Goal: Task Accomplishment & Management: Complete application form

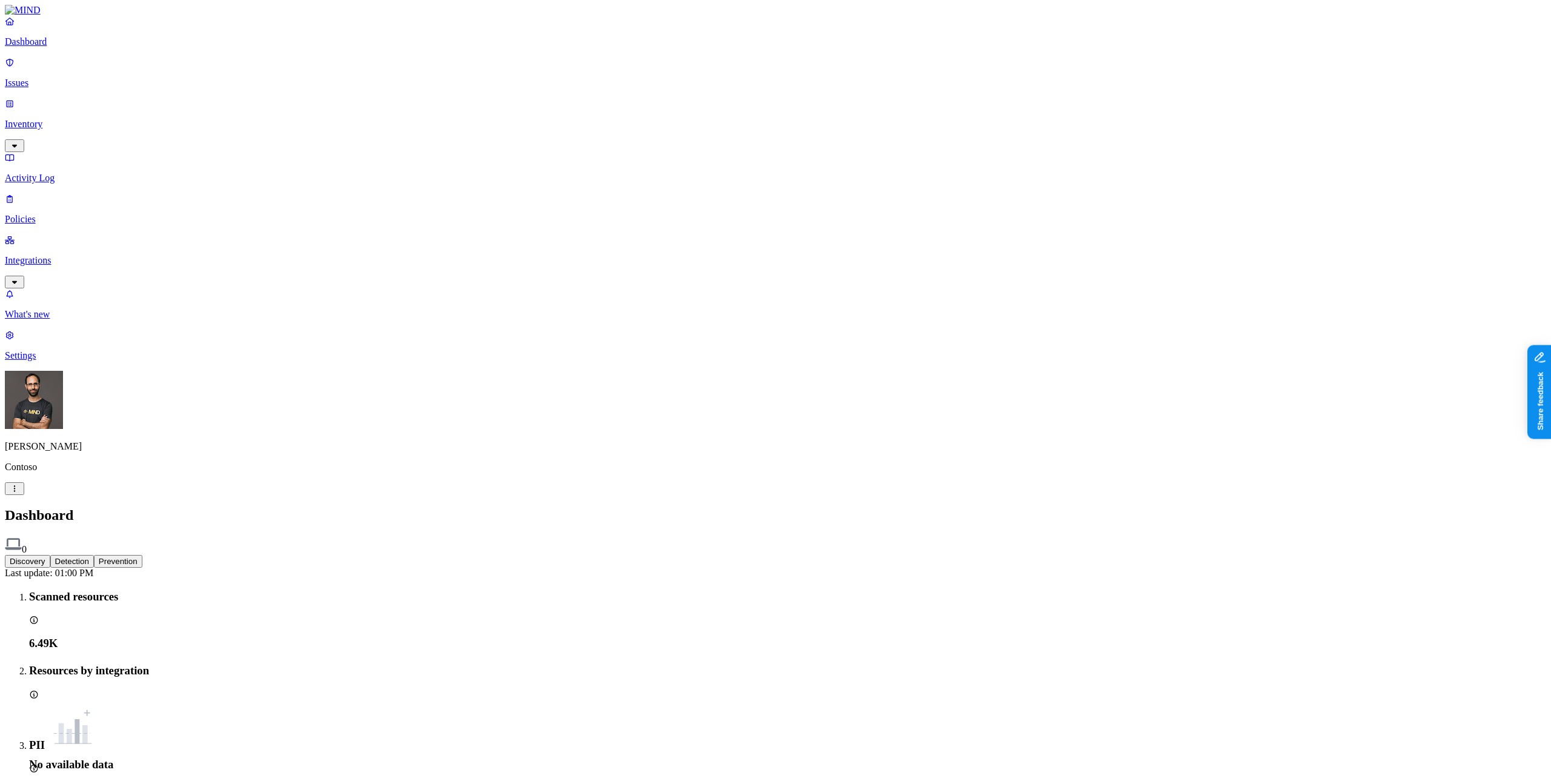
click at [72, 255] on p "Integrations" at bounding box center [775, 260] width 1541 height 11
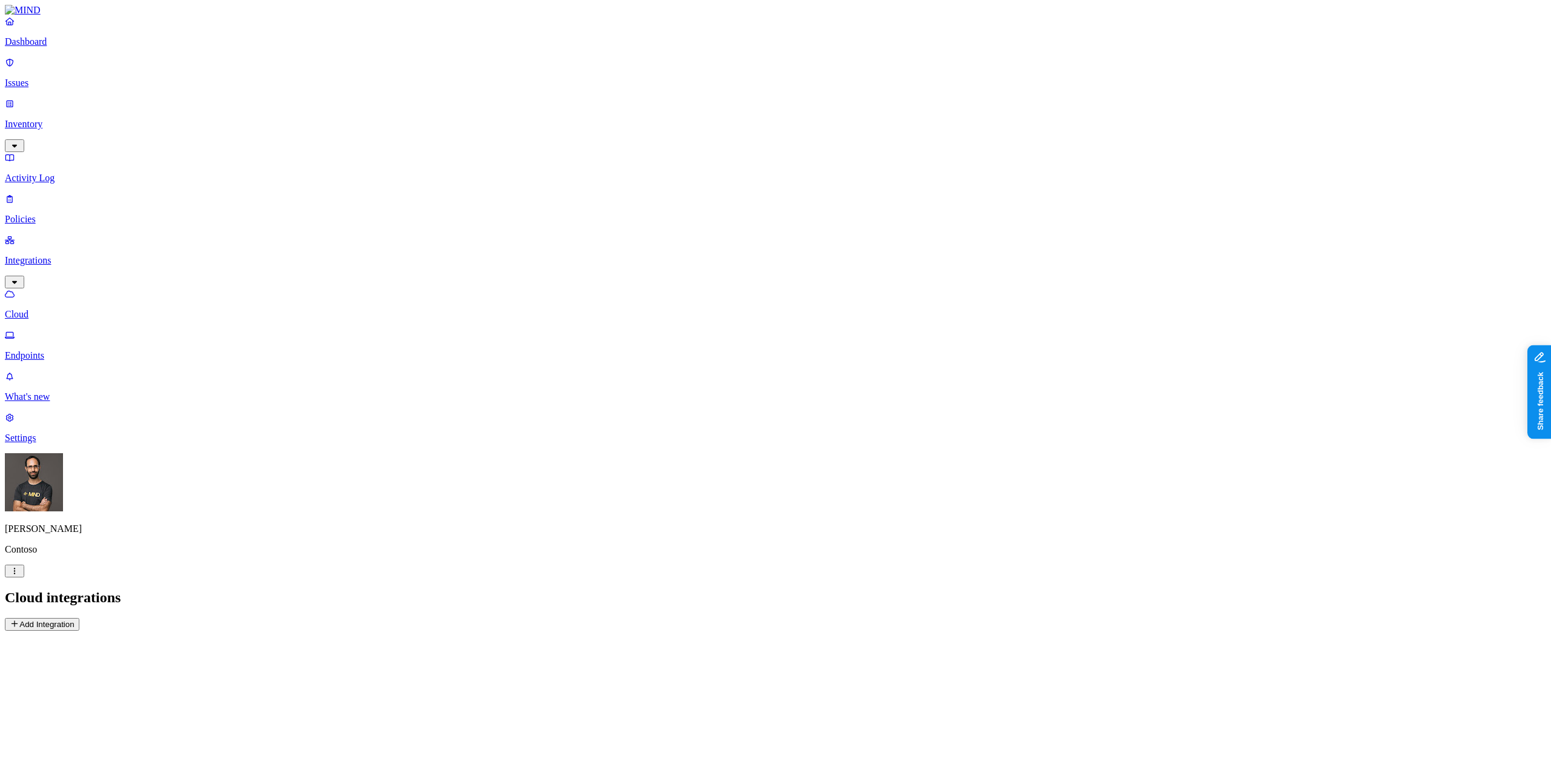
click at [120, 640] on html "Dashboard Issues Inventory Activity Log Policies Integrations Cloud Endpoints W…" at bounding box center [776, 320] width 1551 height 640
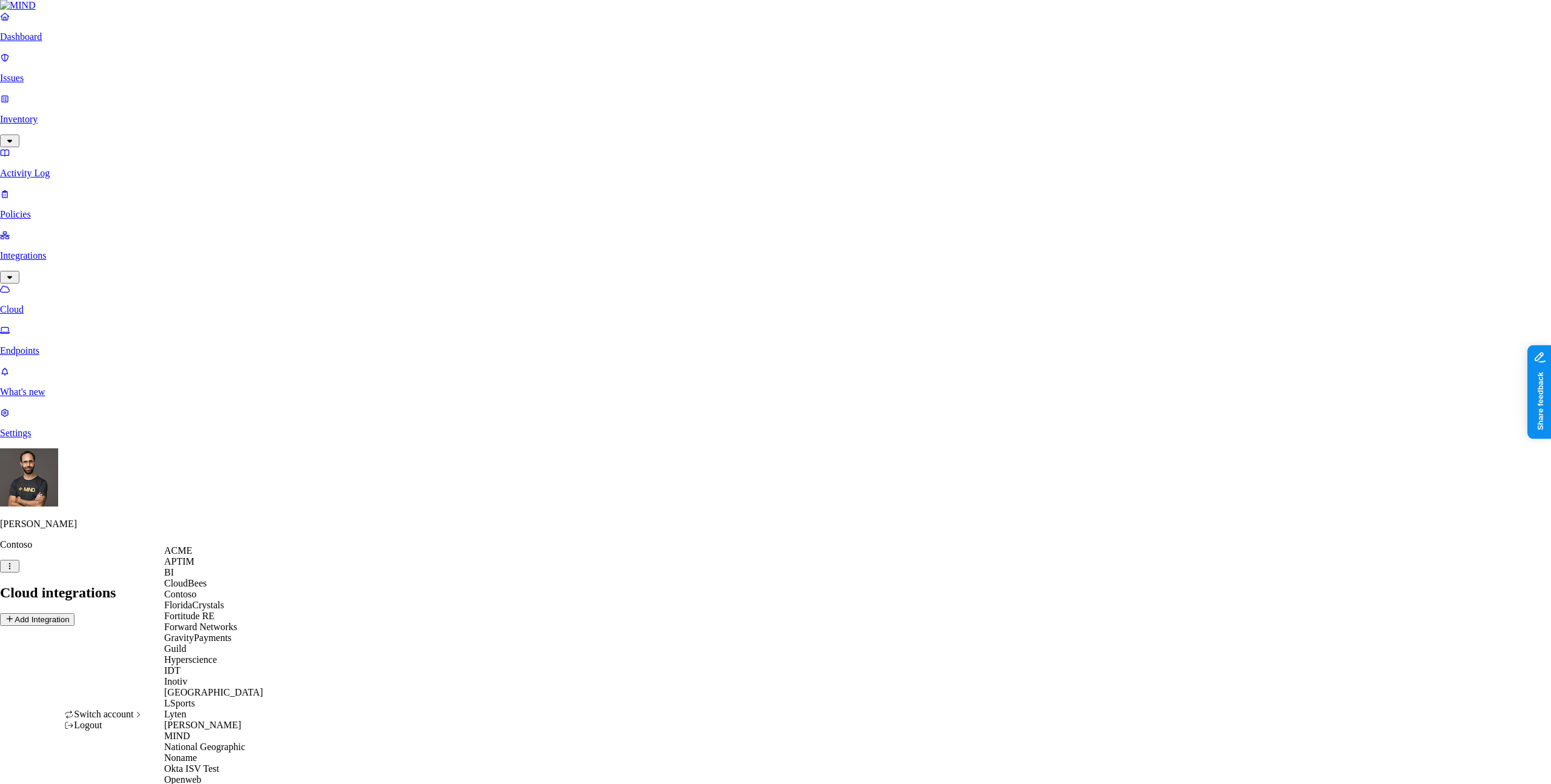
click at [215, 556] on div "ACME" at bounding box center [223, 550] width 118 height 11
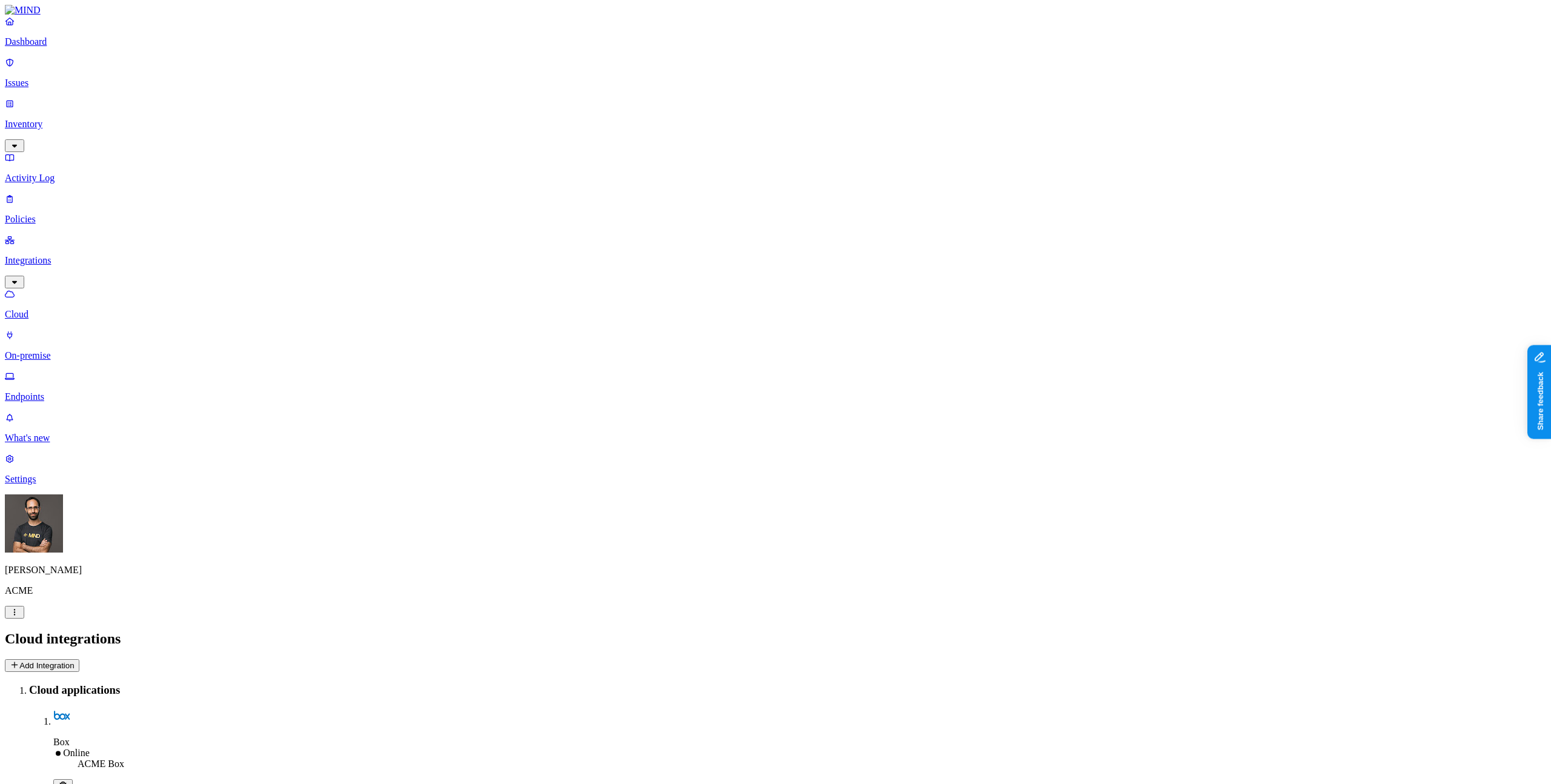
click at [79, 659] on button "Add Integration" at bounding box center [42, 665] width 75 height 13
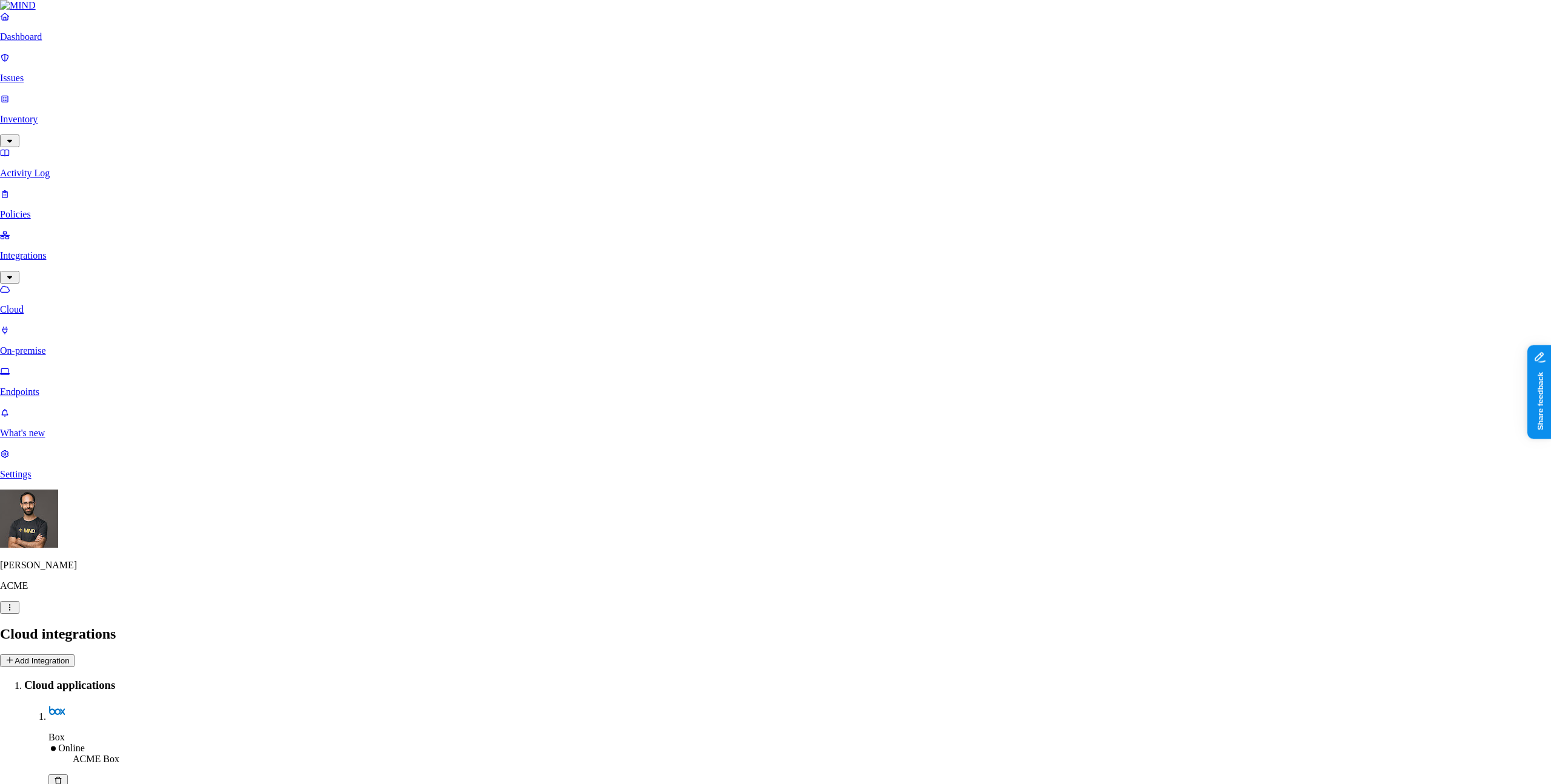
type input "[DOMAIN_NAME]"
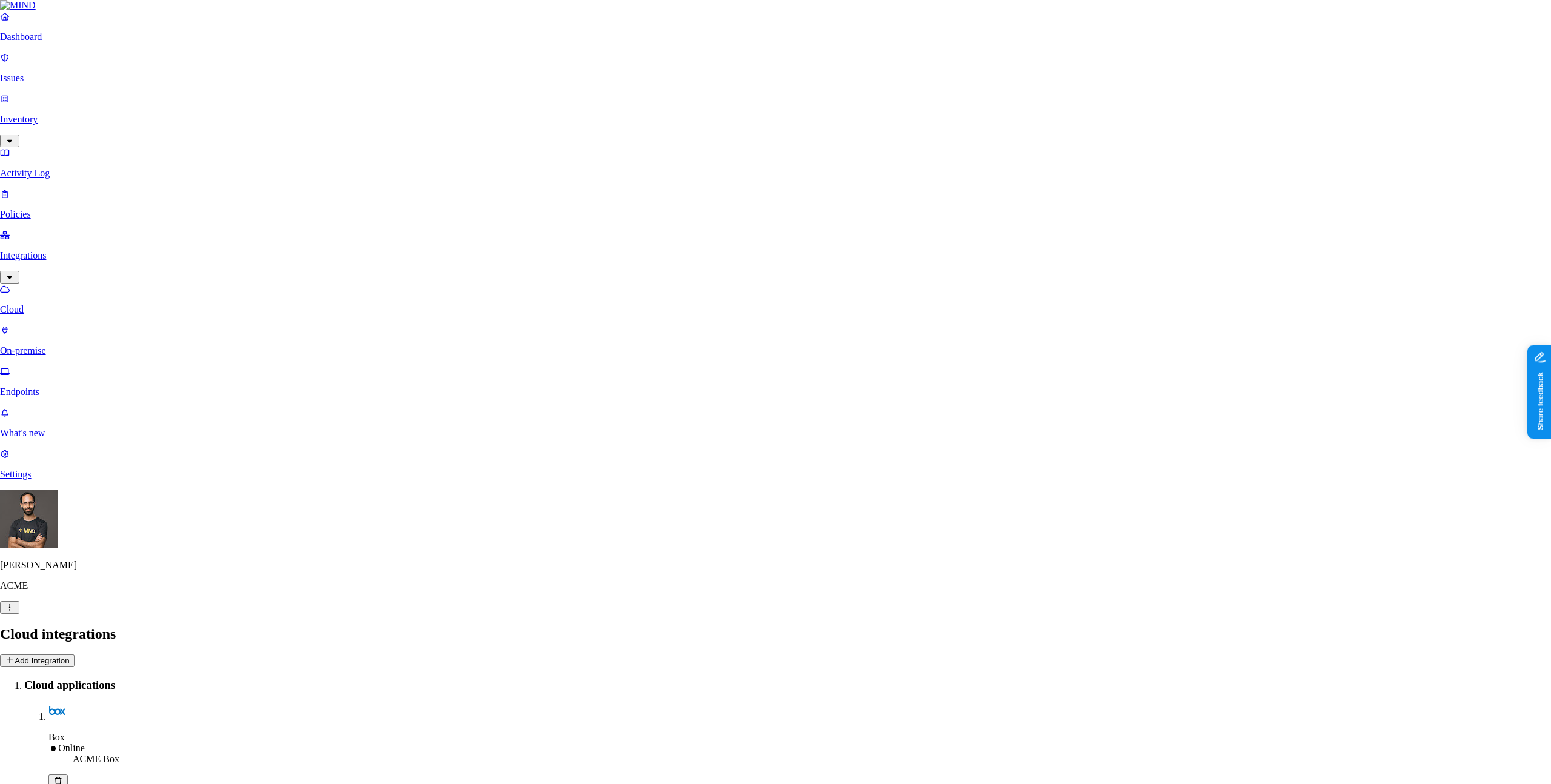
click at [70, 350] on p "On-premise" at bounding box center [775, 355] width 1541 height 11
